Goal: Task Accomplishment & Management: Manage account settings

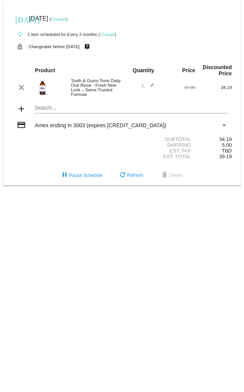
click at [108, 34] on link "Change" at bounding box center [107, 34] width 15 height 5
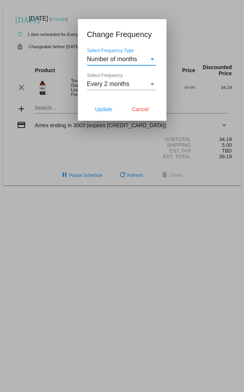
click at [118, 81] on span "Every 2 months" at bounding box center [108, 84] width 42 height 6
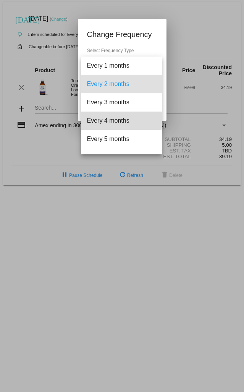
click at [121, 118] on span "Every 4 months" at bounding box center [121, 120] width 69 height 18
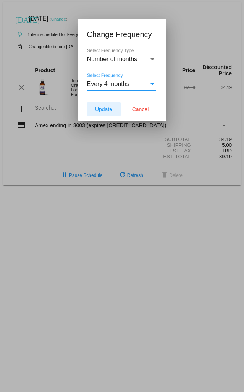
click at [110, 107] on span "Update" at bounding box center [103, 109] width 17 height 6
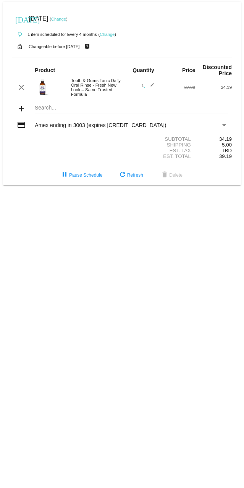
click at [66, 19] on link "Change" at bounding box center [58, 19] width 15 height 5
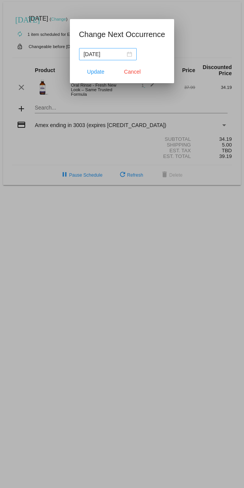
click at [130, 54] on div "[DATE]" at bounding box center [108, 54] width 48 height 8
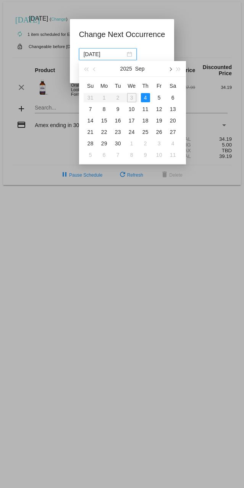
click at [169, 57] on button "button" at bounding box center [170, 68] width 8 height 15
click at [175, 57] on div "1" at bounding box center [172, 97] width 9 height 9
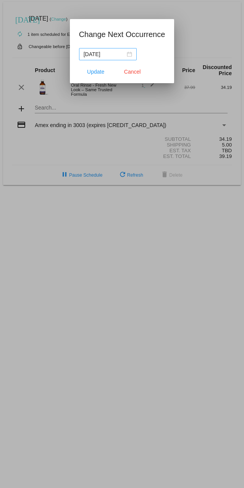
click at [131, 57] on div "[DATE]" at bounding box center [108, 54] width 48 height 8
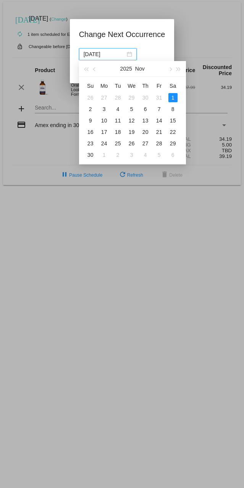
click at [130, 57] on nz-date-picker "[DATE]" at bounding box center [108, 54] width 58 height 12
click at [146, 50] on div "[DATE]" at bounding box center [122, 54] width 86 height 12
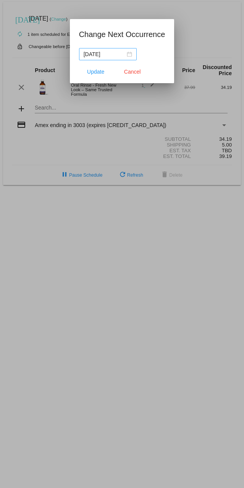
click at [130, 55] on div "[DATE]" at bounding box center [108, 54] width 48 height 8
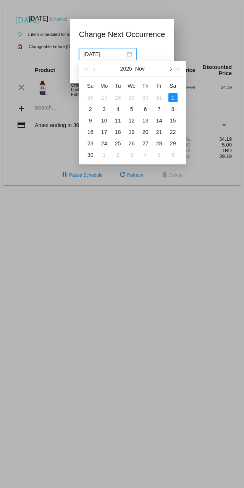
click at [168, 57] on button "button" at bounding box center [170, 68] width 8 height 15
click at [107, 57] on div "1" at bounding box center [104, 97] width 9 height 9
type input "[DATE]"
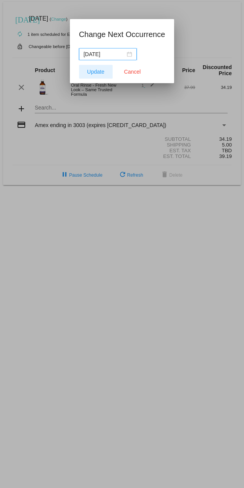
click at [99, 57] on span "Update" at bounding box center [95, 72] width 17 height 6
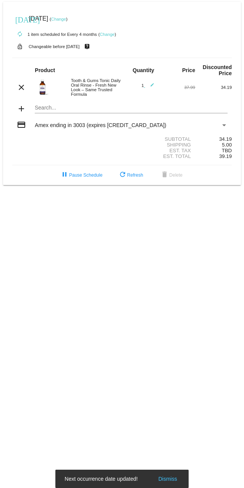
click at [132, 57] on body "[DATE] [DATE] ( Change ) autorenew 1 item scheduled for Every 4 months ( Change…" at bounding box center [122, 244] width 244 height 488
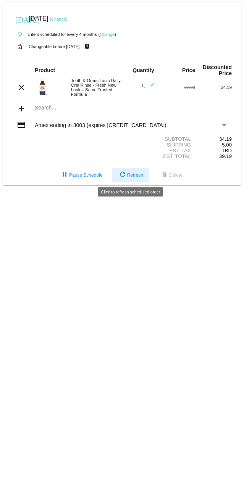
click at [141, 57] on span "refresh Refresh" at bounding box center [130, 174] width 25 height 5
